Goal: Transaction & Acquisition: Purchase product/service

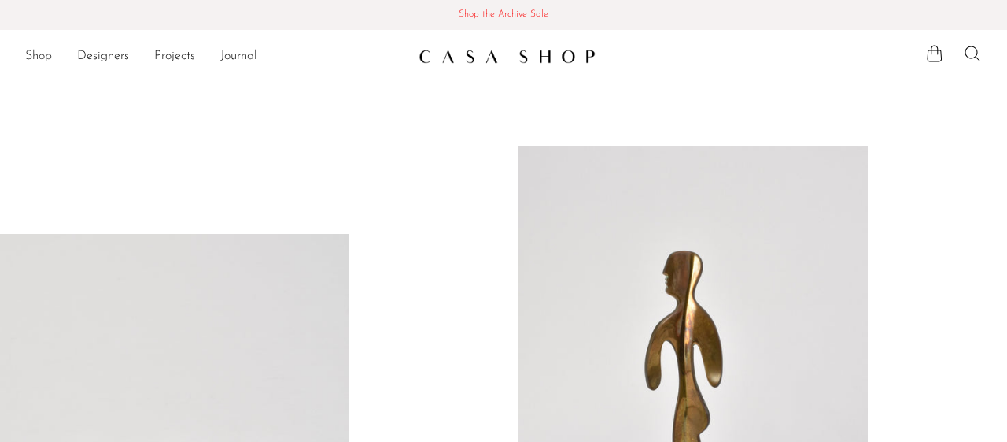
click at [43, 56] on link "Shop" at bounding box center [38, 56] width 27 height 20
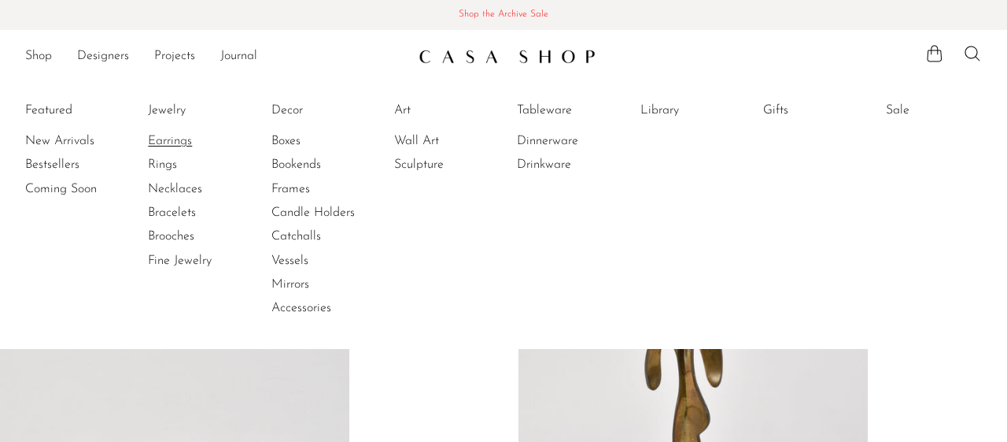
click at [179, 139] on link "Earrings" at bounding box center [207, 140] width 118 height 17
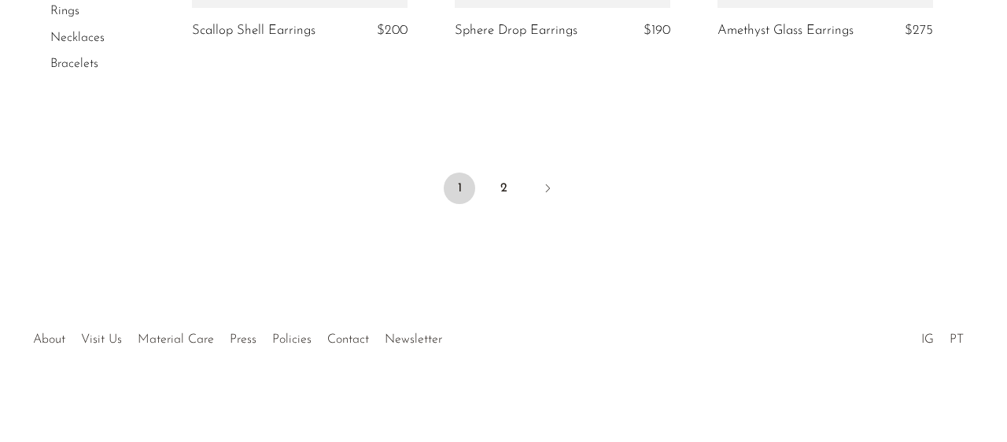
scroll to position [4687, 0]
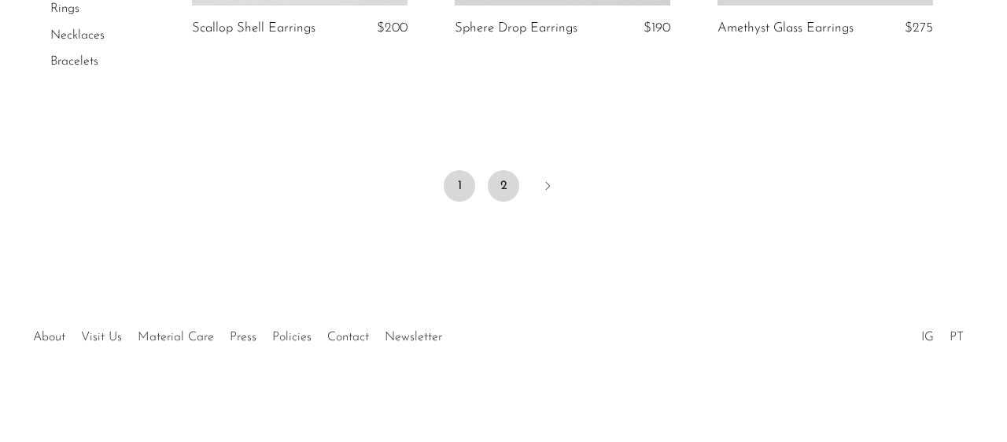
click at [508, 187] on link "2" at bounding box center [503, 185] width 31 height 31
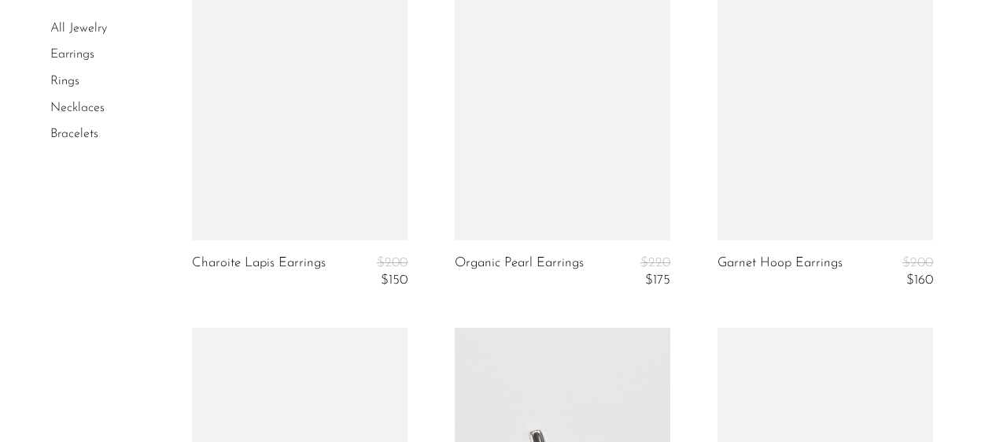
scroll to position [3280, 0]
